Goal: Task Accomplishment & Management: Complete application form

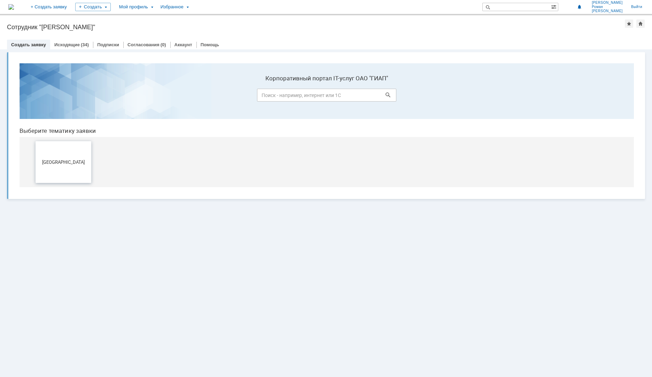
click at [61, 166] on button "[GEOGRAPHIC_DATA]" at bounding box center [64, 162] width 56 height 42
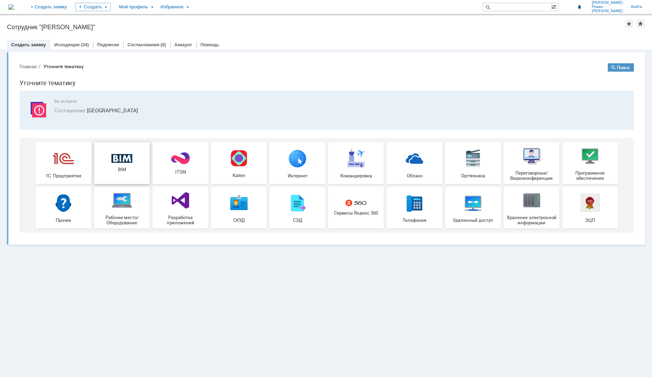
click at [126, 170] on span "BIM" at bounding box center [122, 169] width 52 height 5
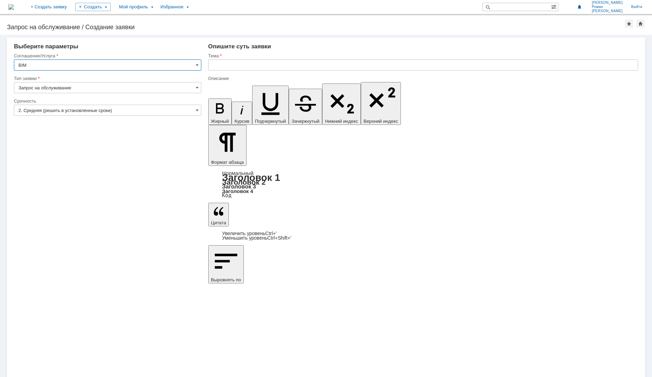
click at [246, 61] on input "text" at bounding box center [423, 65] width 430 height 11
click at [291, 65] on input "УКЛ_Добавить детали в класс" at bounding box center [423, 65] width 430 height 11
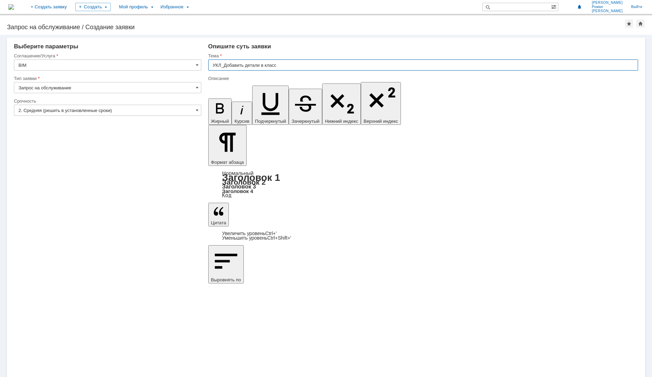
paste input "трубопроводов AS11T1"
type input "УКЛ_Добавить детали в класс трубопроводов AS11T1"
click at [337, 65] on input "УКЛ_Добавить детали в класс трубопроводов AS11T1" at bounding box center [423, 65] width 430 height 11
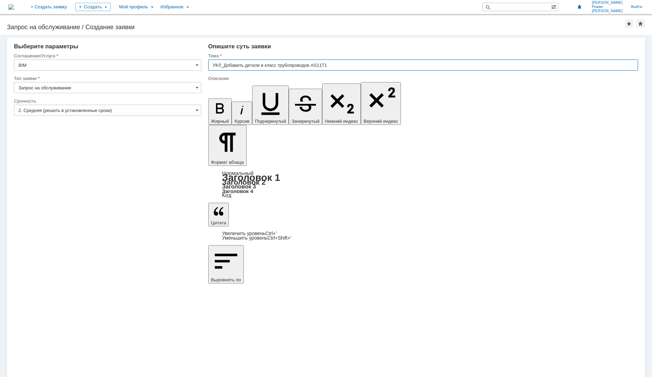
click at [340, 67] on input "УКЛ_Добавить детали в класс трубопроводов AS11T1" at bounding box center [423, 65] width 430 height 11
drag, startPoint x: 329, startPoint y: 64, endPoint x: 313, endPoint y: 64, distance: 16.0
click at [313, 64] on input "УКЛ_Добавить детали в класс трубопроводов AS11T1" at bounding box center [423, 65] width 430 height 11
click at [336, 65] on input "УКЛ_Добавить детали в класс трубопроводов AS11T1" at bounding box center [423, 65] width 430 height 11
type input "УКЛ_Добавить детали в класс трубопроводов AS11T1"
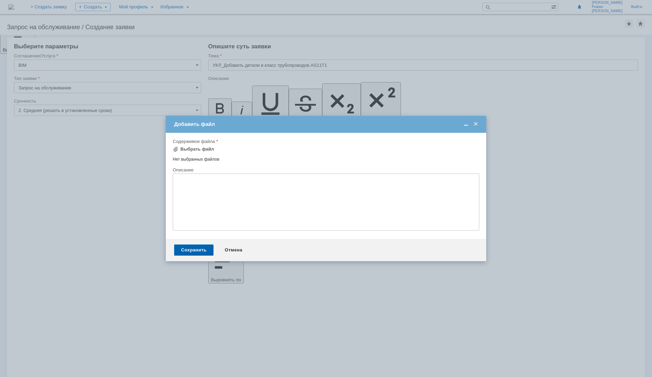
click at [477, 125] on span at bounding box center [475, 124] width 7 height 6
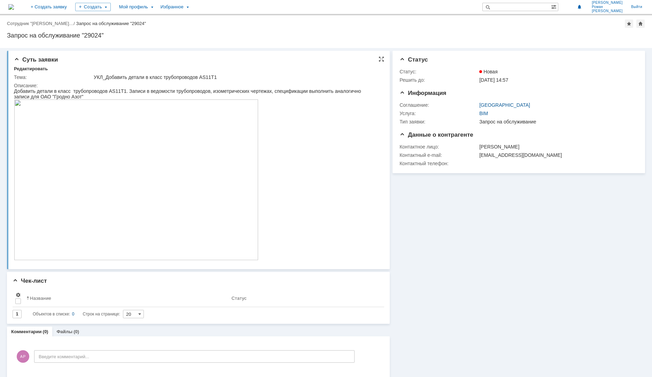
click at [100, 173] on img at bounding box center [136, 180] width 244 height 161
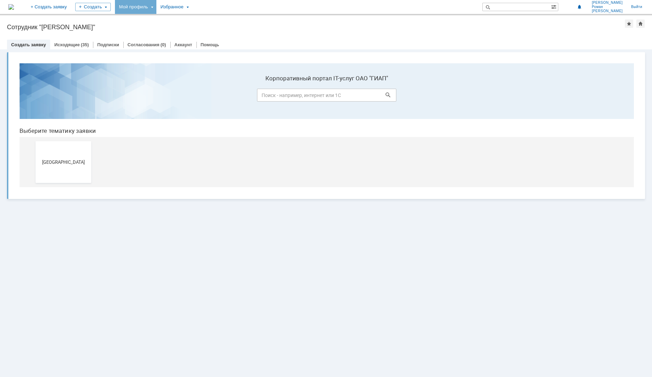
click at [156, 7] on div "Мой профиль" at bounding box center [135, 7] width 41 height 14
click at [219, 30] on link "Мои заявки" at bounding box center [198, 32] width 53 height 8
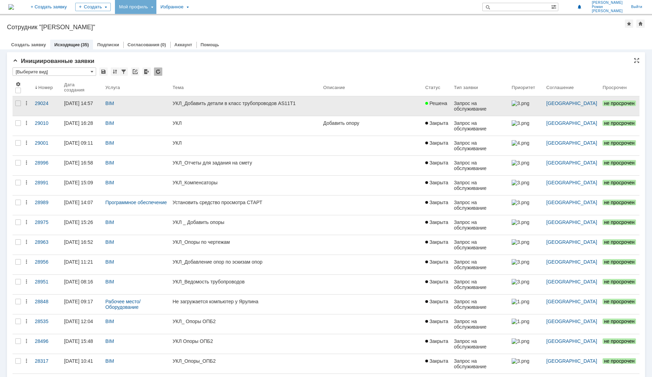
click at [222, 105] on div "УКЛ_Добавить детали в класс трубопроводов AS11T1" at bounding box center [244, 104] width 145 height 6
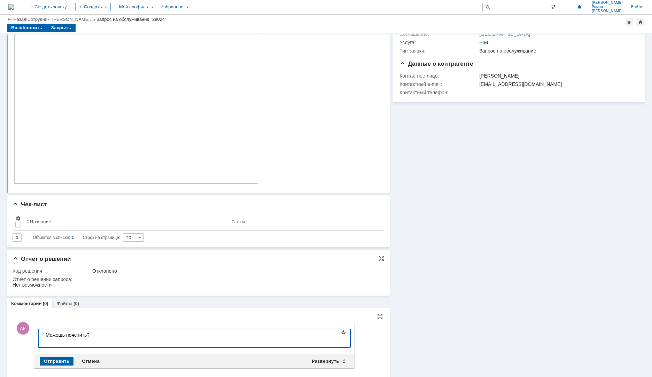
scroll to position [65, 0]
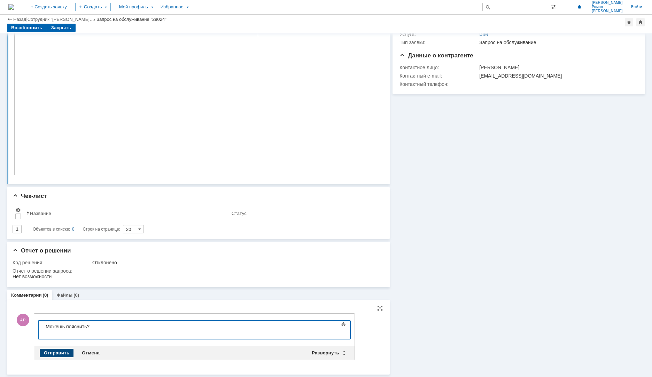
click at [53, 352] on div "Отправить" at bounding box center [57, 353] width 34 height 8
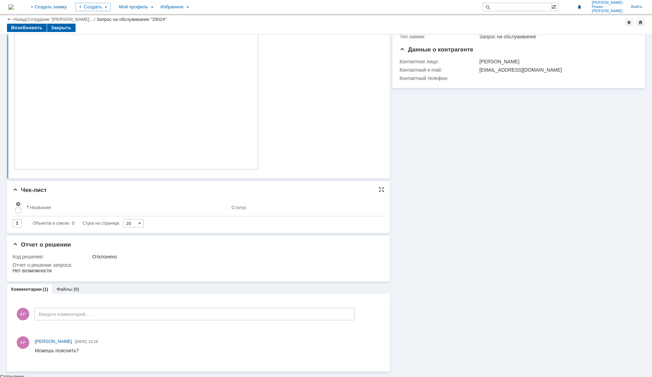
scroll to position [69, 0]
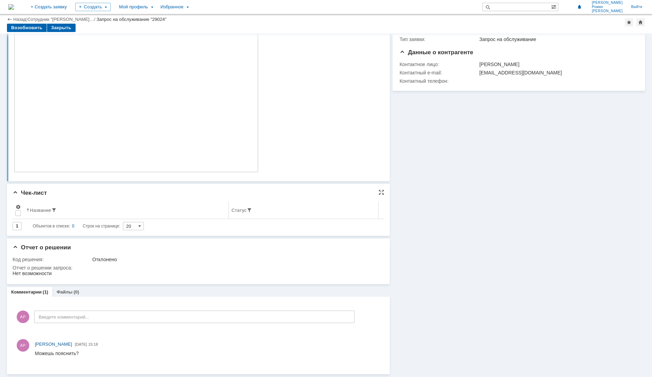
scroll to position [69, 0]
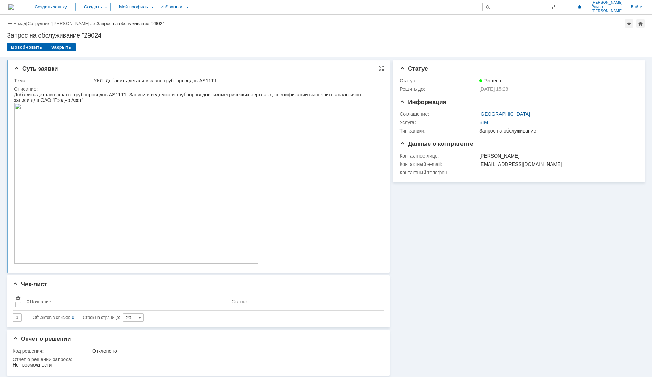
click at [124, 242] on img at bounding box center [136, 183] width 244 height 161
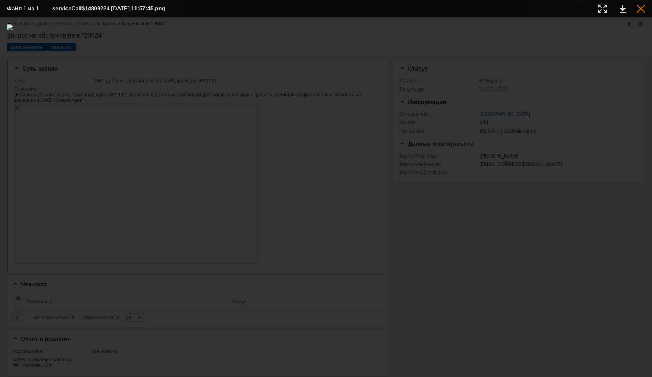
click at [642, 11] on div at bounding box center [641, 9] width 8 height 8
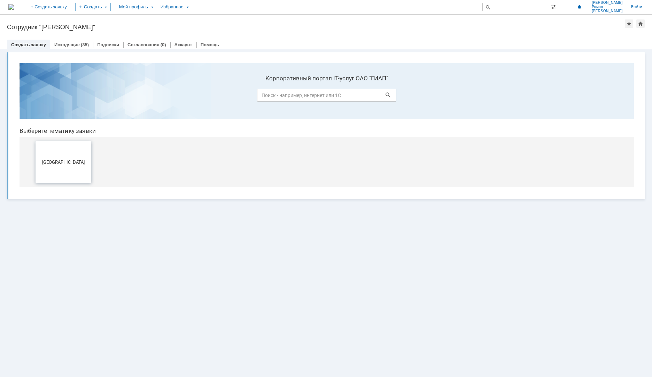
click at [69, 165] on button "[GEOGRAPHIC_DATA]" at bounding box center [64, 162] width 56 height 42
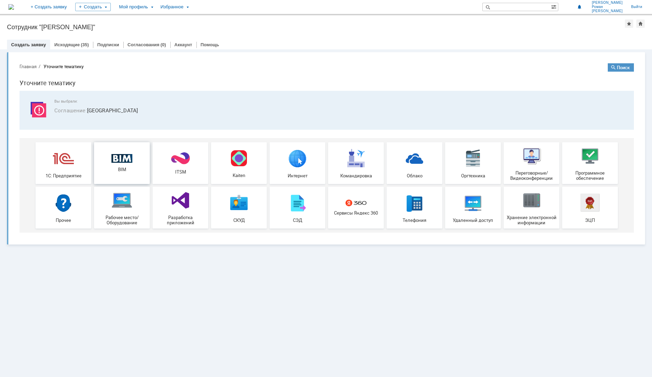
click at [130, 157] on img at bounding box center [121, 158] width 21 height 9
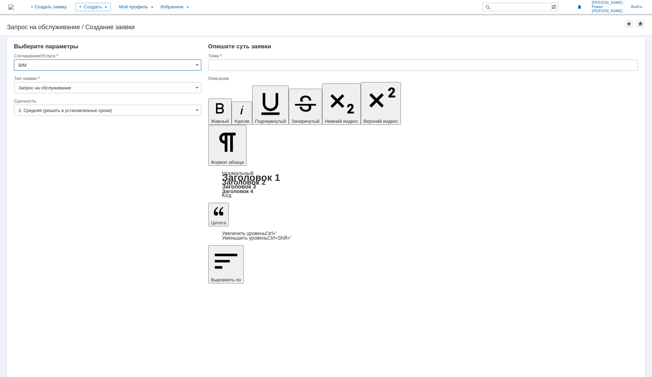
click at [227, 69] on input "text" at bounding box center [423, 65] width 430 height 11
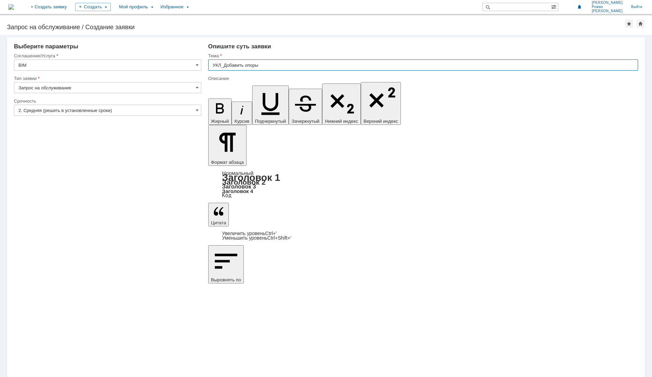
type input "УКЛ_Добавить опоры"
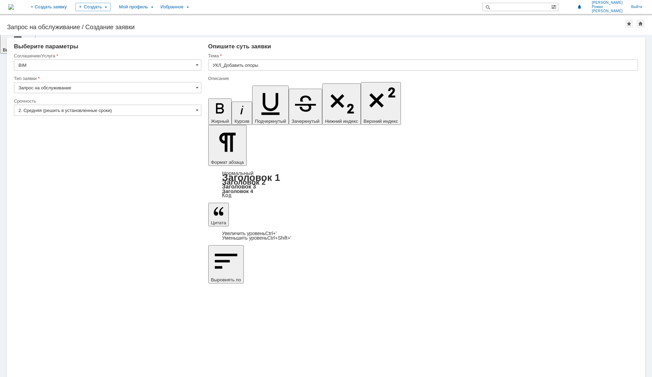
scroll to position [94, 0]
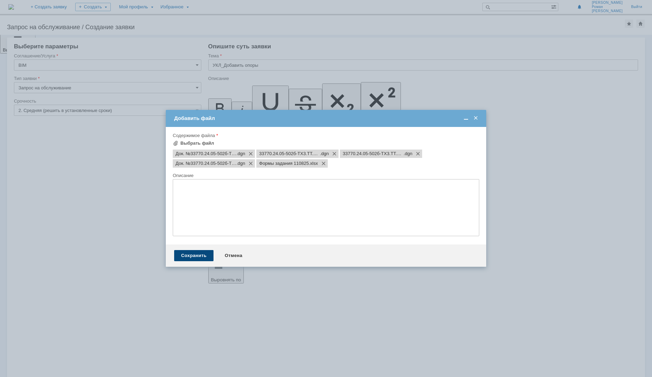
click at [186, 256] on div "Сохранить" at bounding box center [193, 255] width 39 height 11
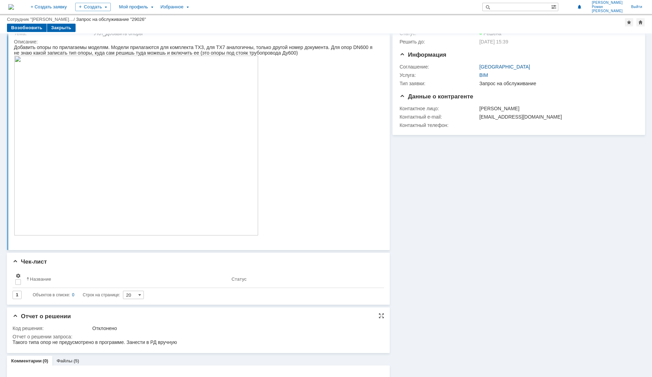
scroll to position [59, 0]
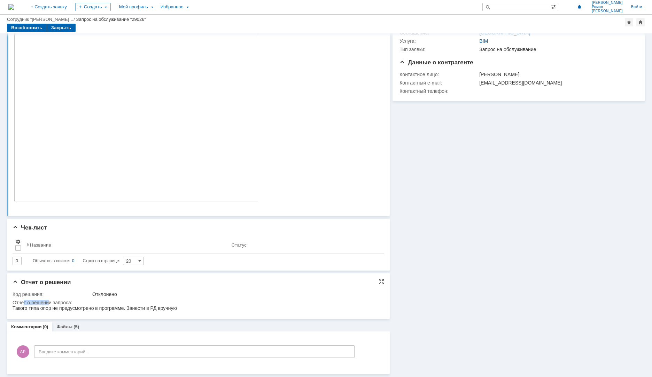
drag, startPoint x: 31, startPoint y: 302, endPoint x: 48, endPoint y: 302, distance: 17.8
click at [48, 302] on div "Отчет о решении запроса:" at bounding box center [197, 303] width 368 height 6
click at [36, 308] on div "Такого типа опор не предусмотрено в программе. Занести в РД вручную" at bounding box center [95, 309] width 164 height 6
click at [181, 308] on html "Такого типа опор не предусмотрено в программе. Занести в РД вручную" at bounding box center [197, 309] width 368 height 6
click at [137, 299] on td "Отчет о решении запроса:" at bounding box center [197, 306] width 368 height 15
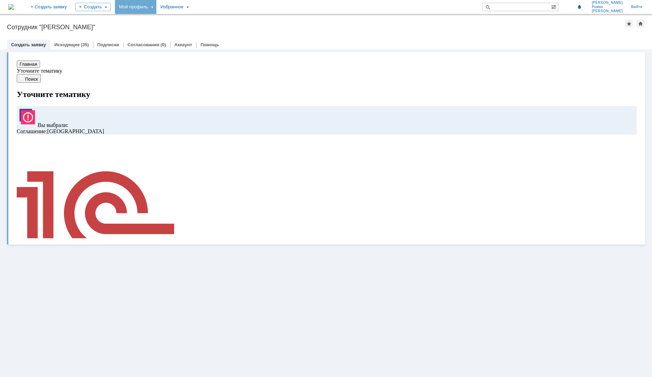
click at [156, 7] on div "Мой профиль" at bounding box center [135, 7] width 41 height 14
click at [218, 31] on link "Мои заявки" at bounding box center [198, 32] width 53 height 8
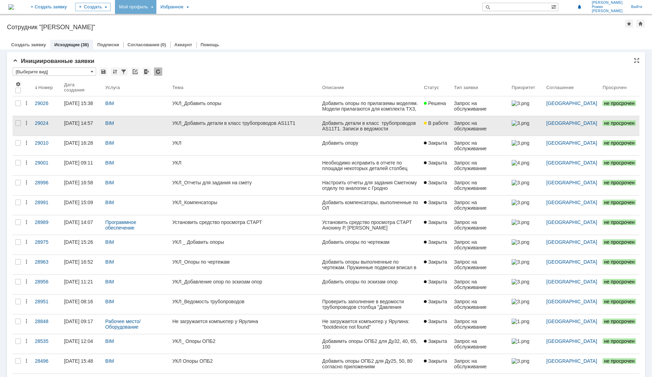
click at [194, 132] on link "УКЛ_Добавить детали в класс трубопроводов AS11T1" at bounding box center [245, 126] width 150 height 20
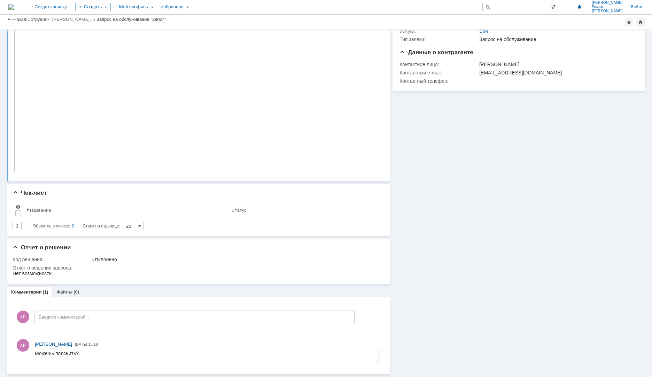
scroll to position [64, 0]
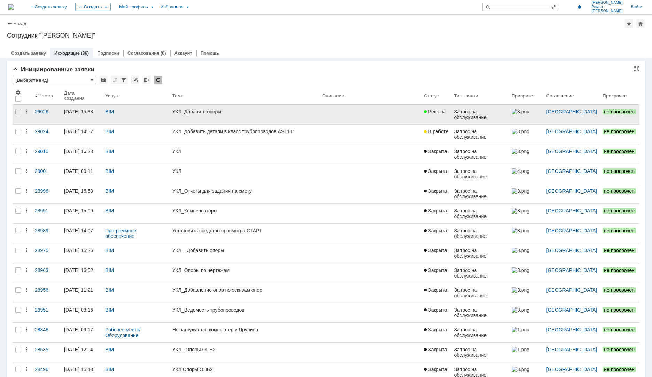
click at [357, 120] on link at bounding box center [370, 115] width 102 height 20
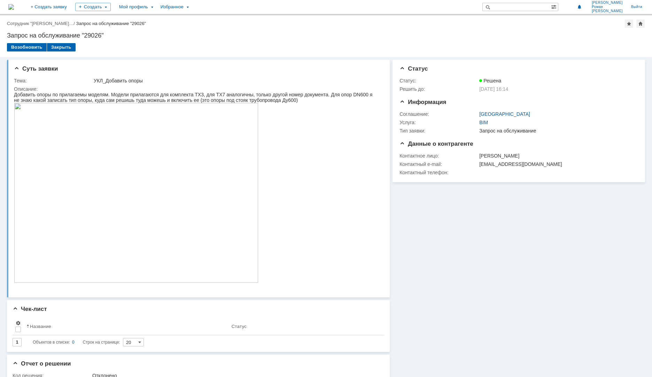
scroll to position [35, 0]
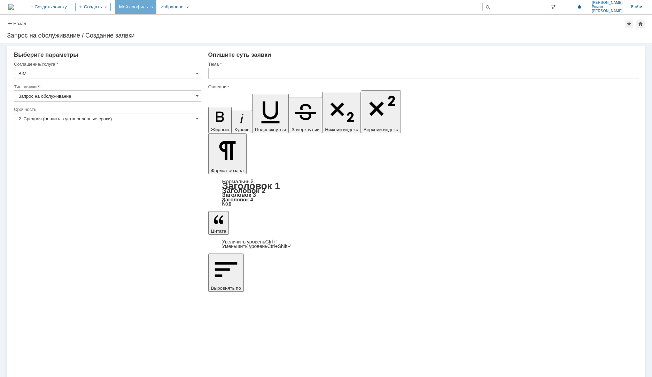
click at [156, 10] on div "Мой профиль" at bounding box center [135, 7] width 41 height 14
click at [169, 30] on div "Заявки" at bounding box center [142, 32] width 53 height 8
click at [156, 9] on div "Мой профиль" at bounding box center [135, 7] width 41 height 14
click at [217, 33] on link "Мои заявки" at bounding box center [198, 32] width 53 height 8
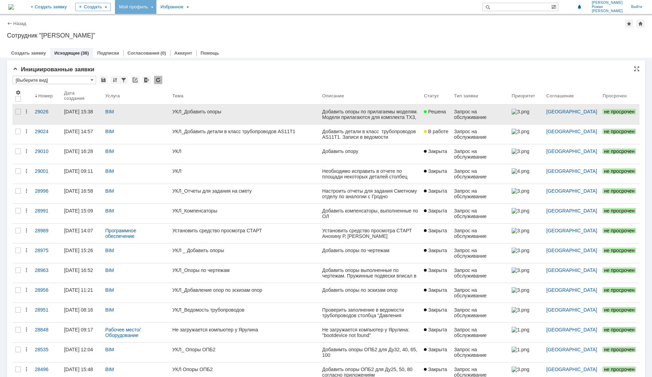
click at [275, 117] on link "УКЛ_Добавить опоры" at bounding box center [245, 115] width 150 height 20
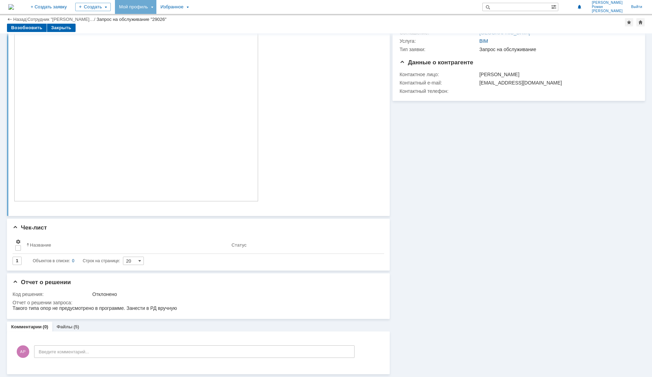
scroll to position [59, 0]
